Goal: Task Accomplishment & Management: Complete application form

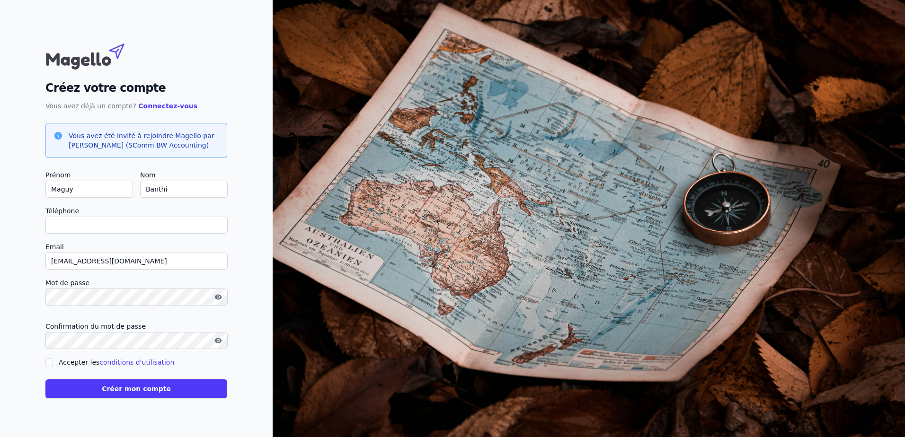
click at [114, 225] on input "Téléphone" at bounding box center [136, 225] width 182 height 17
type input "0"
checkbox input "false"
type input "0499911224"
drag, startPoint x: 138, startPoint y: 261, endPoint x: 42, endPoint y: 249, distance: 96.8
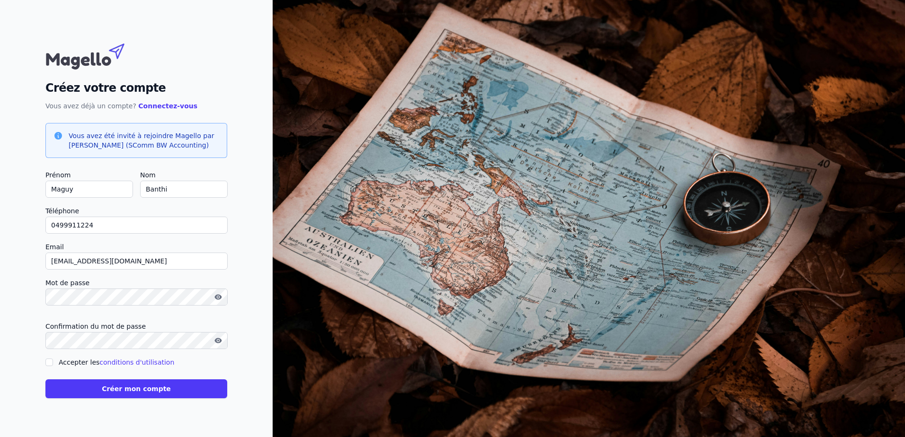
click at [42, 249] on div "Créez votre compte Vous avez déjà un compte? Connectez-vous Vous avez été invit…" at bounding box center [136, 218] width 273 height 437
click at [0, 302] on html "Fiabilité du mot de passe Comporte 8 caractères minimum Contient des chiffres C…" at bounding box center [452, 218] width 905 height 437
click at [218, 297] on icon "button" at bounding box center [218, 297] width 2 height 2
click at [52, 362] on input "Accepter les conditions d'utilisation" at bounding box center [49, 363] width 8 height 8
checkbox input "true"
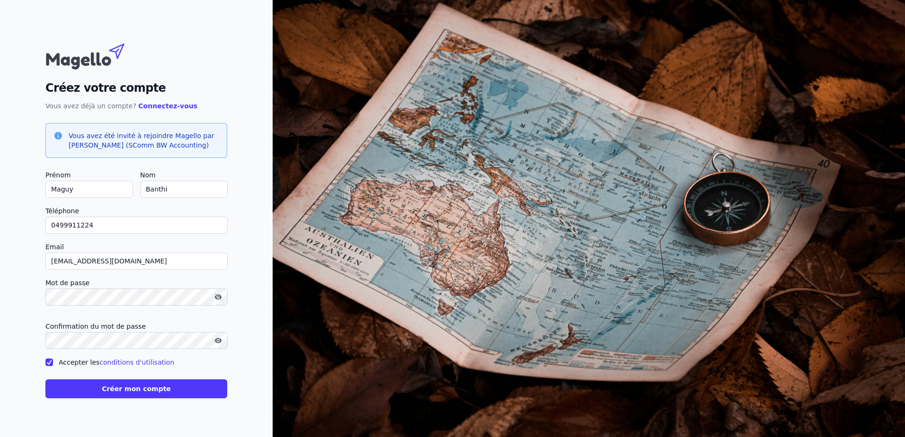
click at [77, 377] on form "Prénom [GEOGRAPHIC_DATA] Nom [GEOGRAPHIC_DATA] Téléphone 0499911224 Email [EMAI…" at bounding box center [136, 283] width 182 height 229
click at [81, 386] on button "Créer mon compte" at bounding box center [136, 389] width 182 height 19
